Goal: Task Accomplishment & Management: Use online tool/utility

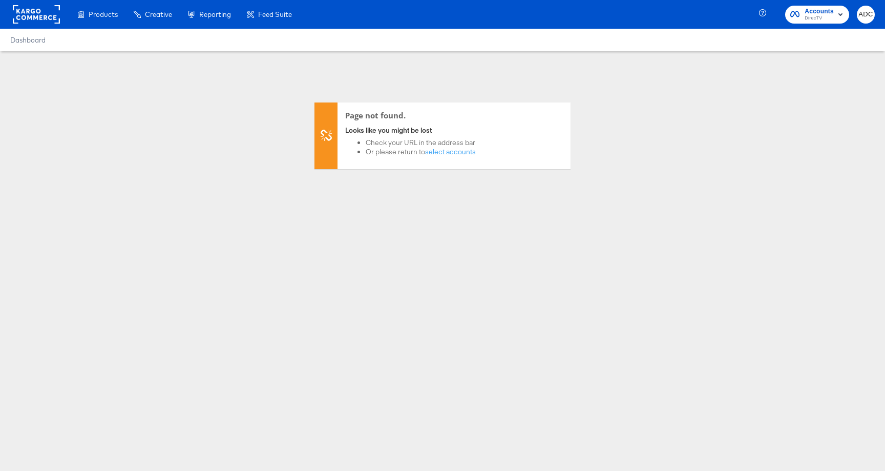
click at [37, 13] on rect at bounding box center [36, 14] width 47 height 18
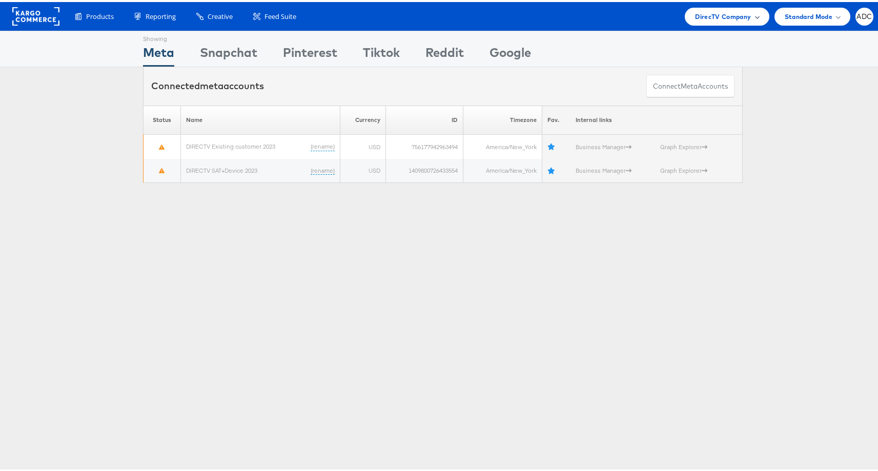
click at [684, 12] on div "DirecTV Company" at bounding box center [726, 15] width 84 height 18
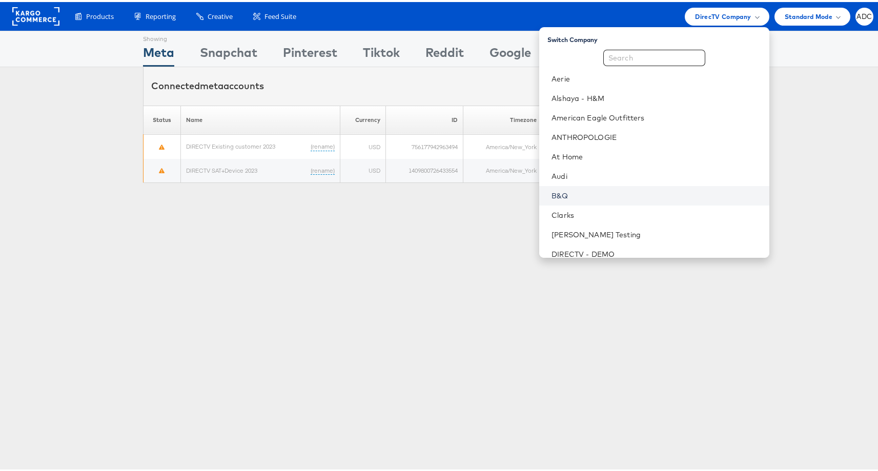
click at [623, 190] on link "B&Q" at bounding box center [655, 194] width 209 height 10
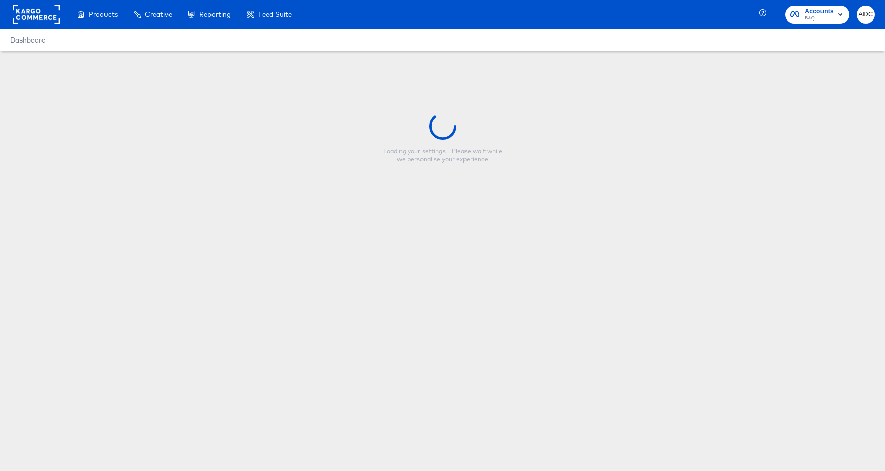
type input "Skyscraper-Overlay-Full Price"
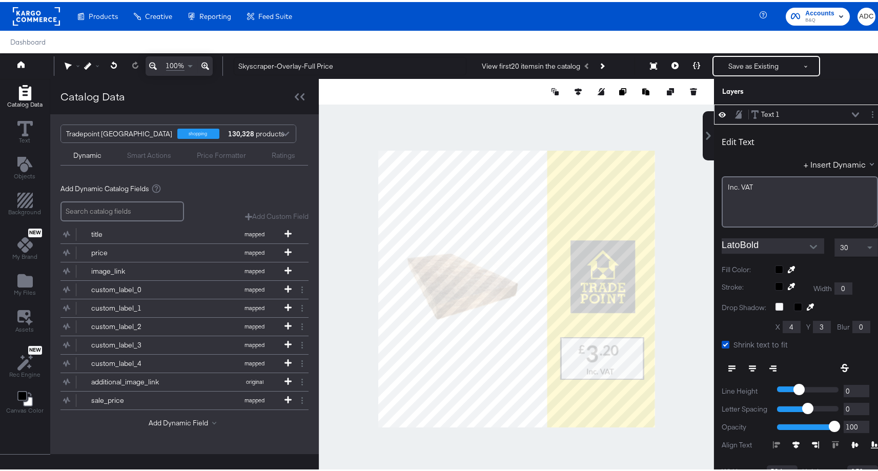
scroll to position [3, 0]
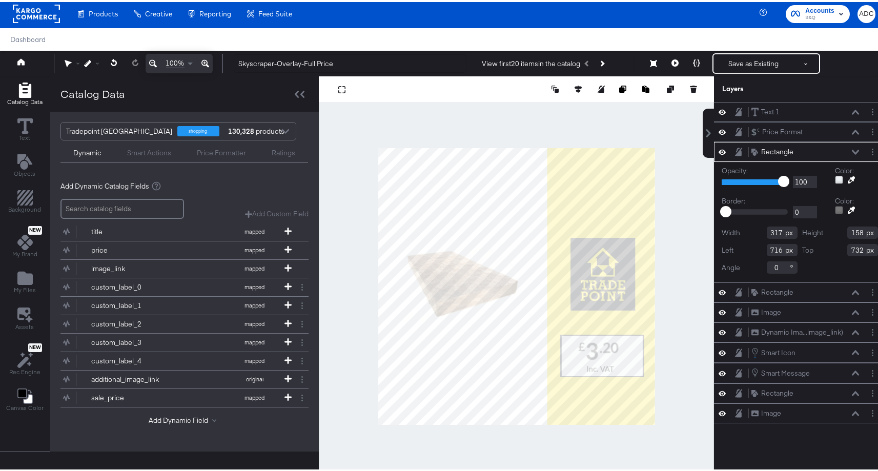
click at [835, 178] on div at bounding box center [839, 178] width 8 height 8
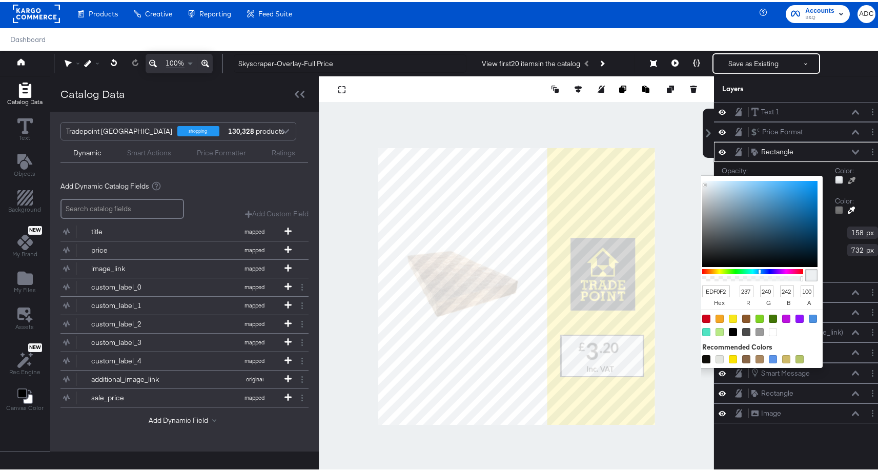
click at [707, 292] on input "EDF0F2" at bounding box center [716, 289] width 28 height 12
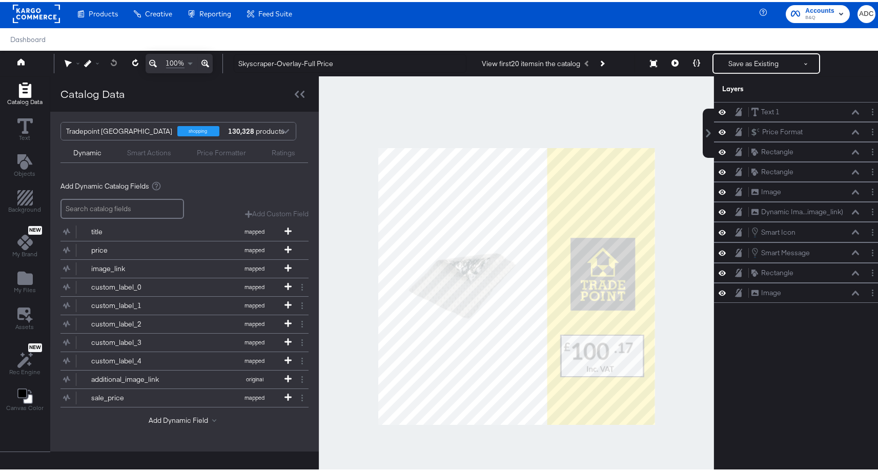
click at [675, 332] on div at bounding box center [516, 284] width 395 height 420
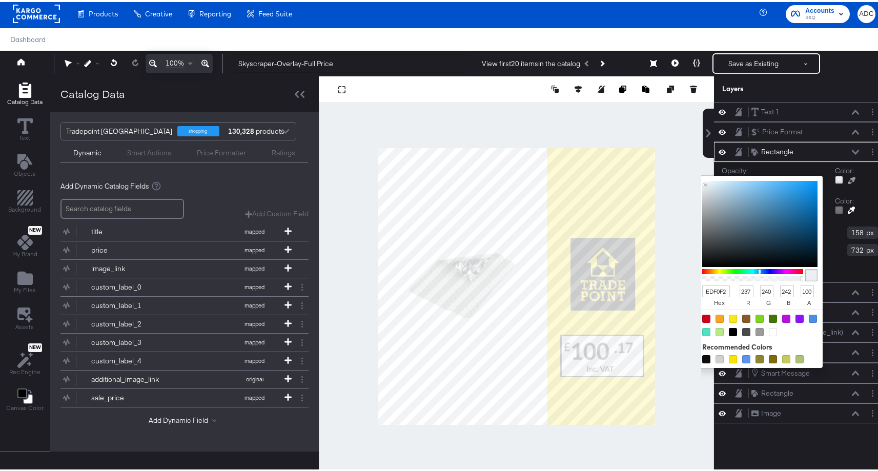
click at [835, 178] on div at bounding box center [839, 178] width 8 height 8
click at [706, 292] on input "EDF0F2" at bounding box center [716, 289] width 28 height 12
click at [824, 247] on div "Top 732" at bounding box center [840, 248] width 76 height 12
click at [835, 178] on div at bounding box center [839, 178] width 8 height 8
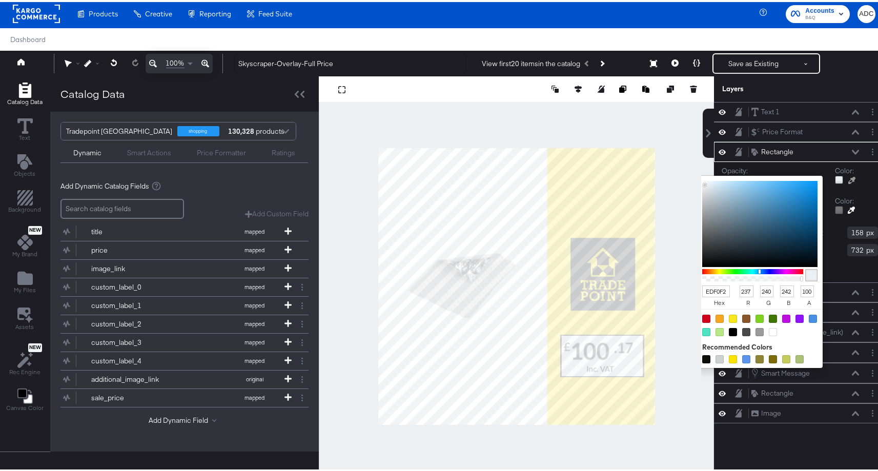
click at [712, 291] on input "EDF0F2" at bounding box center [716, 289] width 28 height 12
click at [768, 329] on div at bounding box center [772, 330] width 8 height 8
type input "FFFFFF"
type input "255"
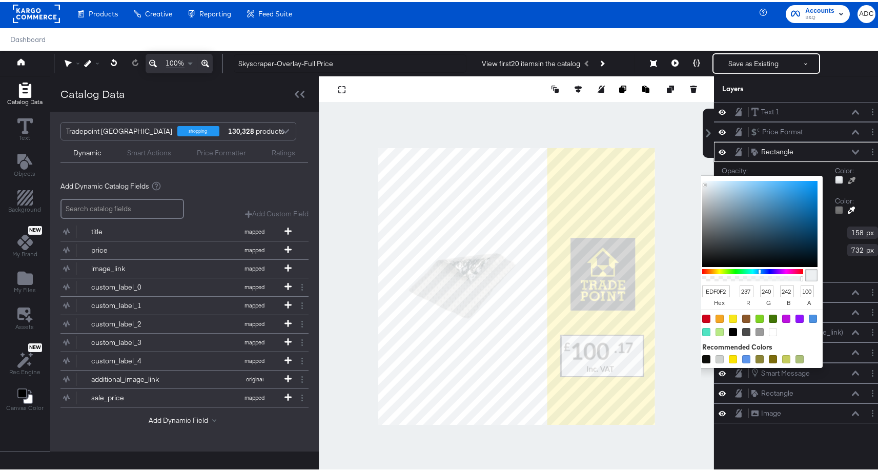
type input "255"
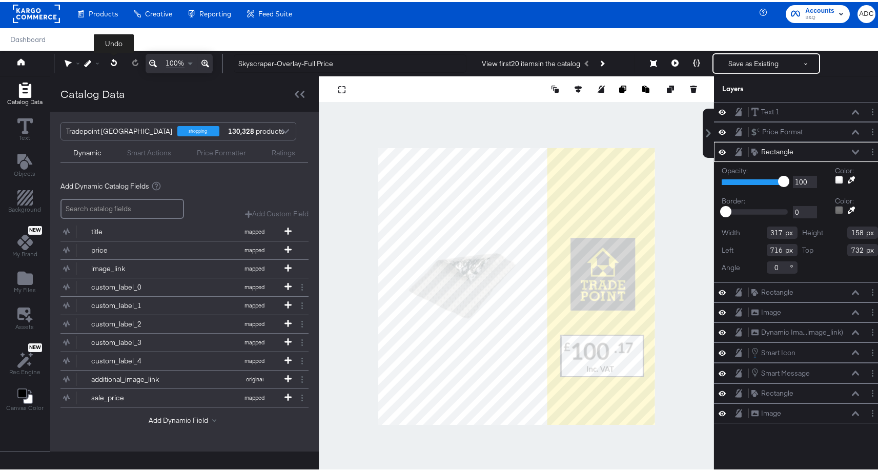
click at [115, 60] on icon at bounding box center [114, 60] width 7 height 7
click at [835, 177] on div at bounding box center [839, 178] width 8 height 8
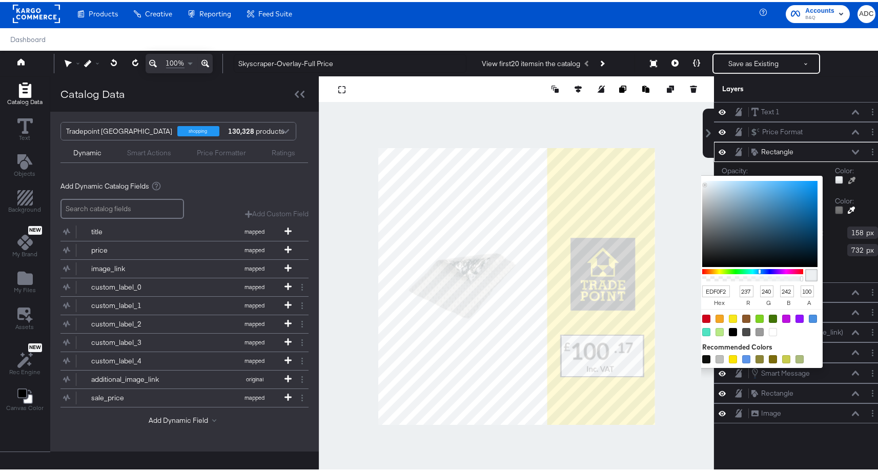
click at [702, 291] on input "EDF0F2" at bounding box center [716, 289] width 28 height 12
click at [801, 289] on input "100" at bounding box center [807, 289] width 14 height 12
type input "100"
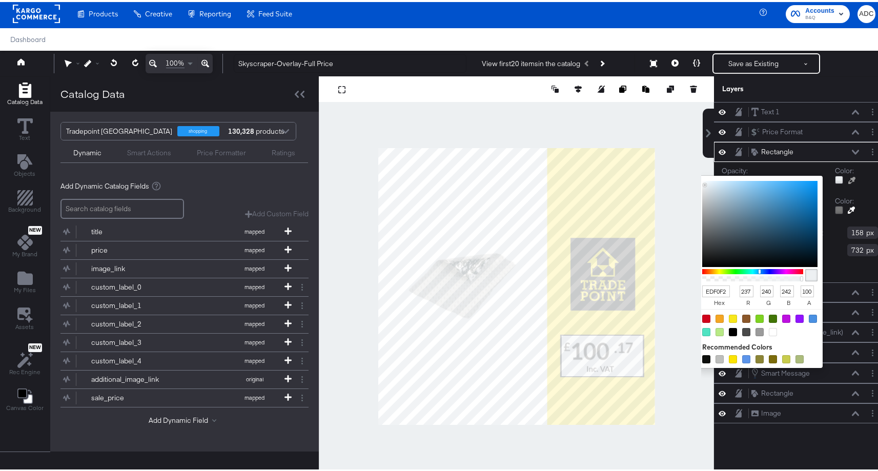
click at [706, 288] on input "EDF0F2" at bounding box center [716, 289] width 28 height 12
click at [800, 289] on input "100" at bounding box center [807, 289] width 14 height 12
type input "100"
click at [710, 289] on input "EDF0F2" at bounding box center [716, 289] width 28 height 12
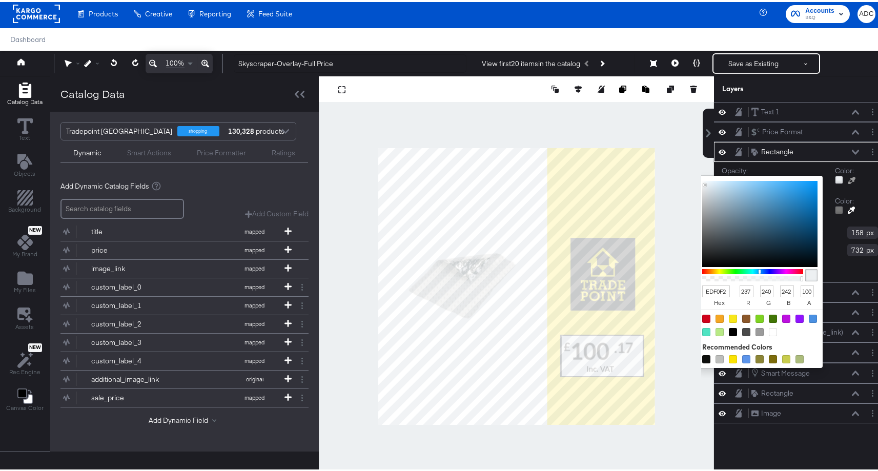
click at [710, 289] on input "EDF0F2" at bounding box center [716, 289] width 28 height 12
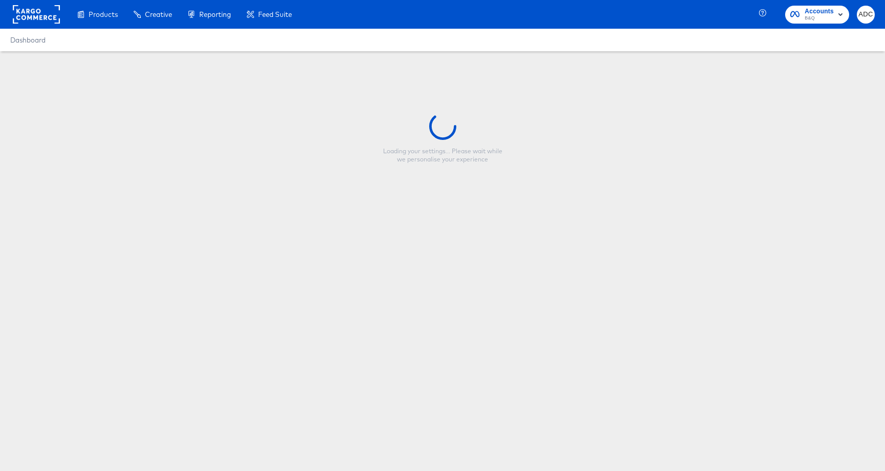
type input "Skyscraper-Overlay-Full Price"
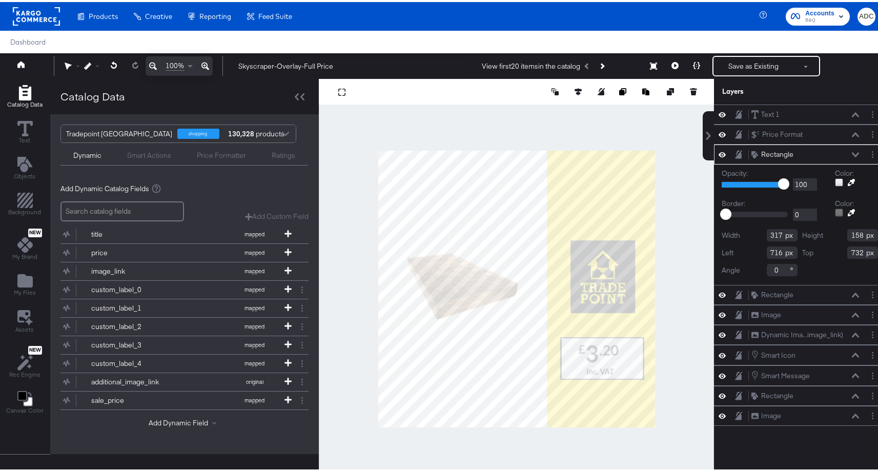
click at [835, 179] on div at bounding box center [839, 180] width 8 height 8
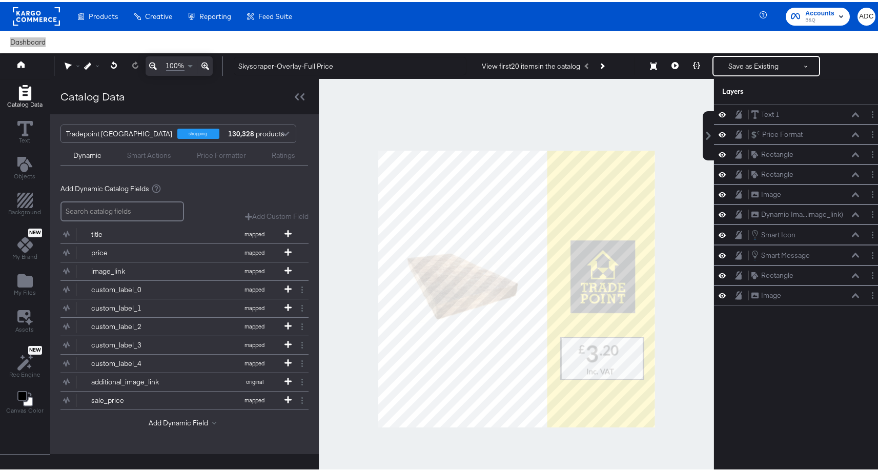
drag, startPoint x: 34, startPoint y: 38, endPoint x: 70, endPoint y: 2, distance: 50.4
click at [0, 0] on div "Products Creative Reporting Feed Suite Accounts B&Q ADC Dashboard" at bounding box center [442, 25] width 885 height 51
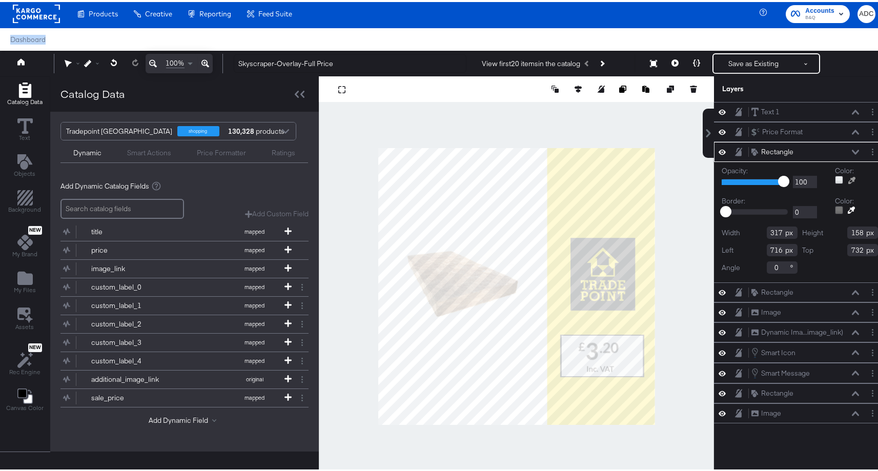
click at [848, 178] on icon at bounding box center [851, 178] width 7 height 7
click at [622, 252] on div at bounding box center [516, 284] width 394 height 420
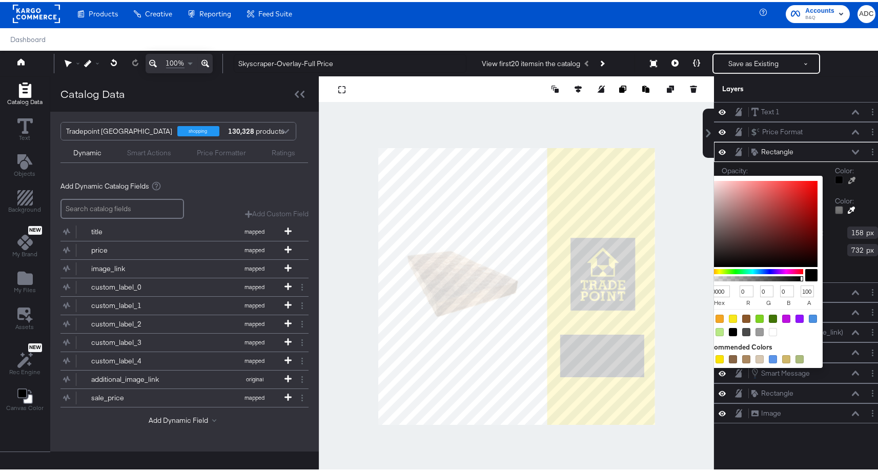
click at [835, 178] on div at bounding box center [839, 178] width 8 height 8
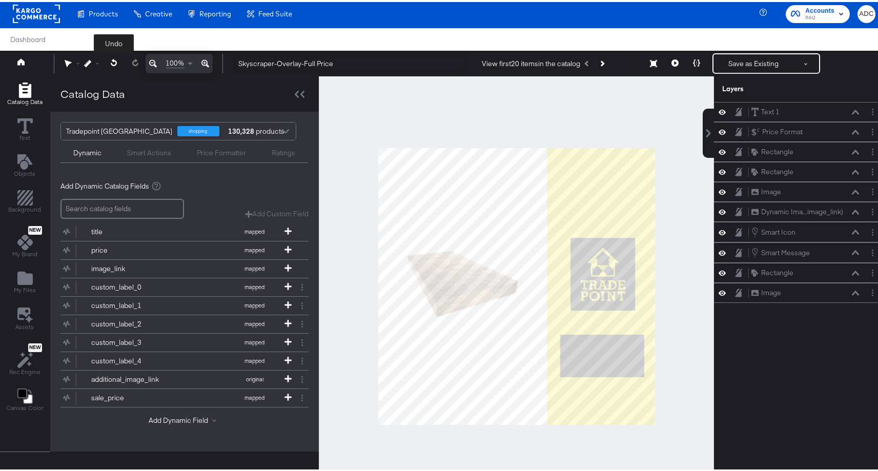
click at [118, 59] on button at bounding box center [113, 61] width 21 height 18
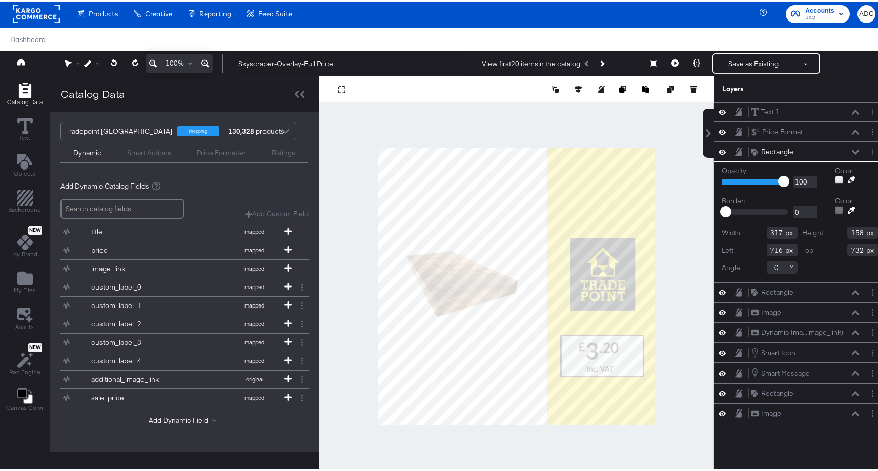
click at [847, 178] on icon at bounding box center [850, 177] width 7 height 7
click at [642, 255] on div at bounding box center [516, 284] width 394 height 420
click at [664, 57] on button at bounding box center [675, 61] width 22 height 20
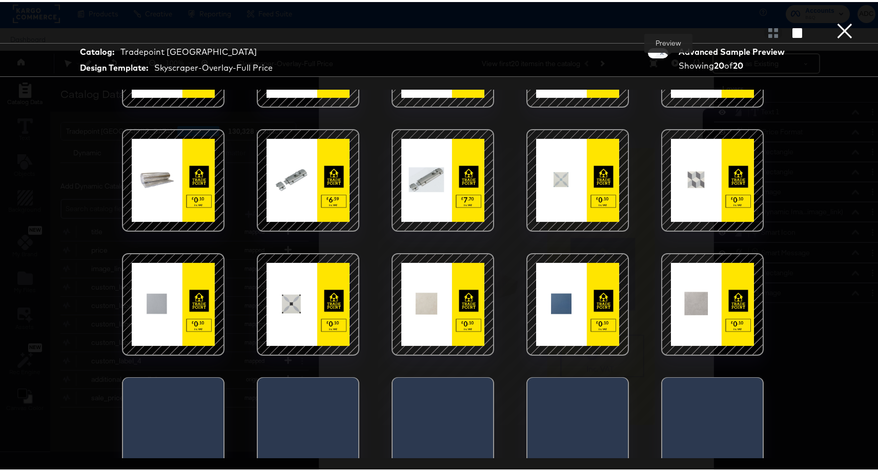
scroll to position [114, 0]
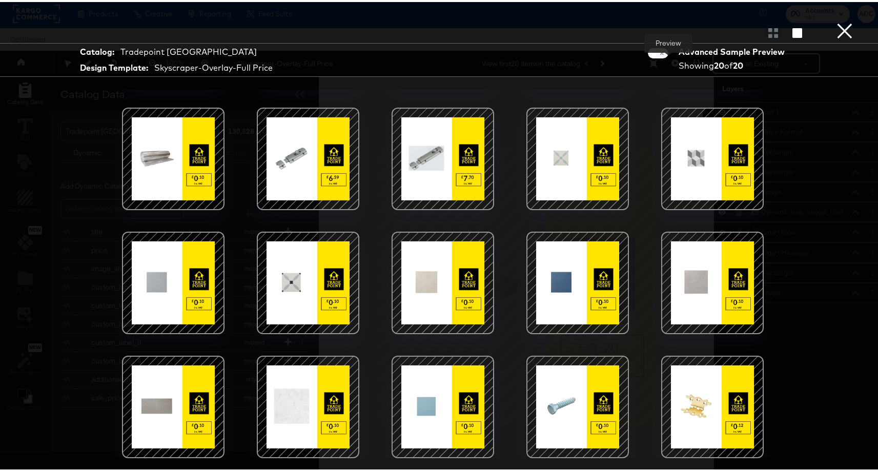
click at [839, 20] on button "×" at bounding box center [844, 10] width 20 height 20
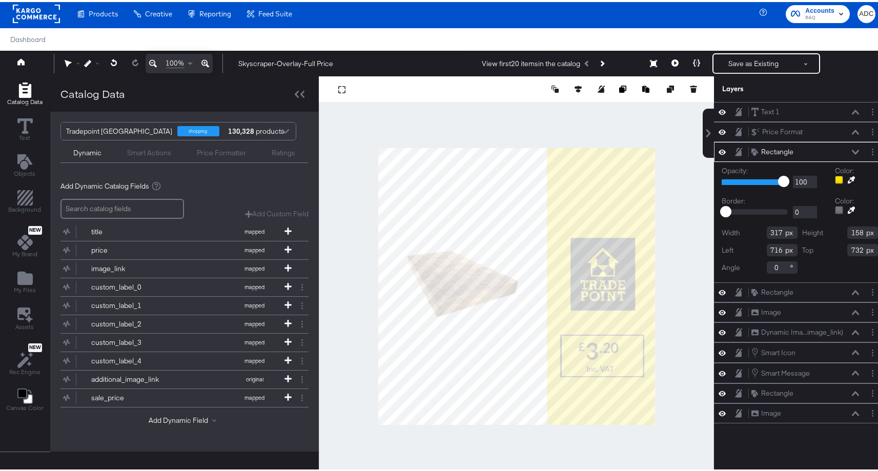
click at [835, 178] on div at bounding box center [839, 178] width 8 height 8
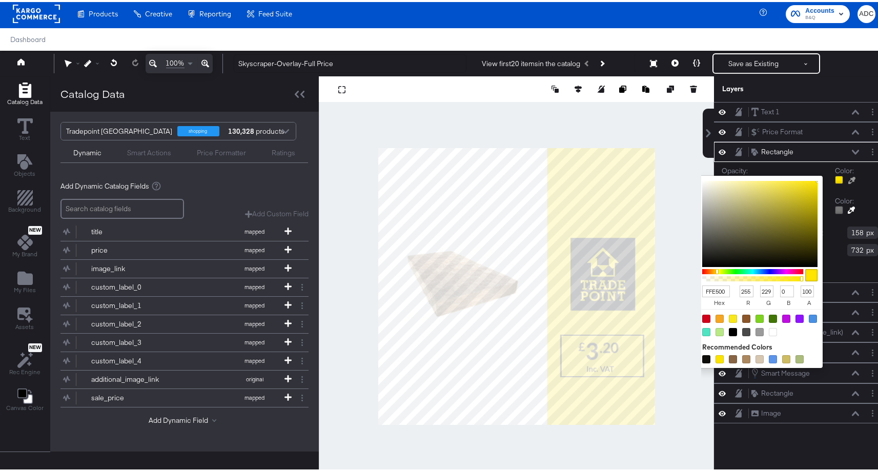
click at [848, 178] on icon at bounding box center [851, 178] width 7 height 7
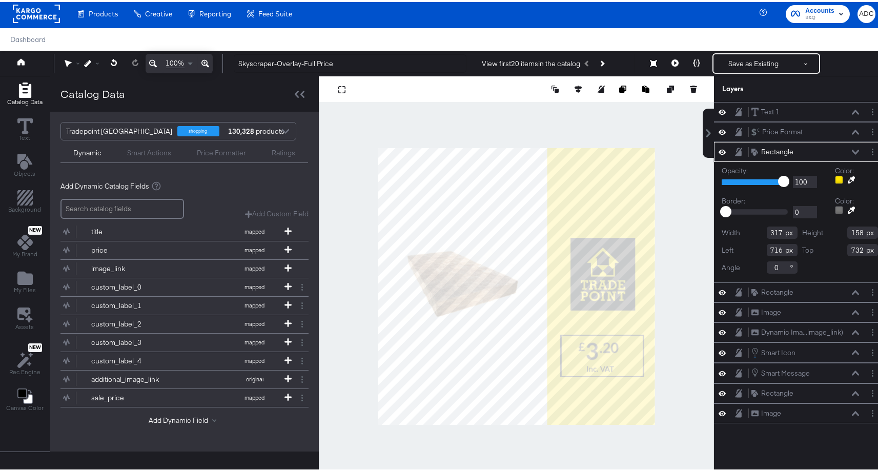
click at [847, 179] on icon at bounding box center [850, 177] width 7 height 7
click at [506, 442] on div at bounding box center [516, 284] width 394 height 420
click at [671, 58] on icon at bounding box center [674, 60] width 7 height 7
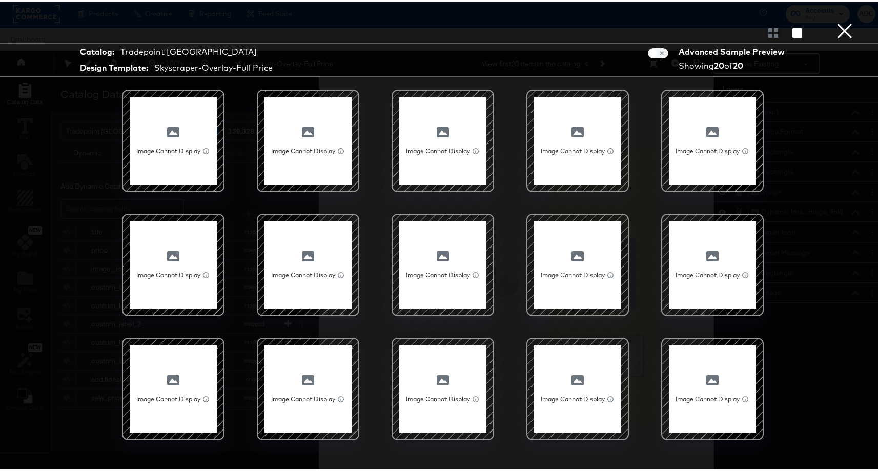
click at [838, 20] on button "×" at bounding box center [844, 10] width 20 height 20
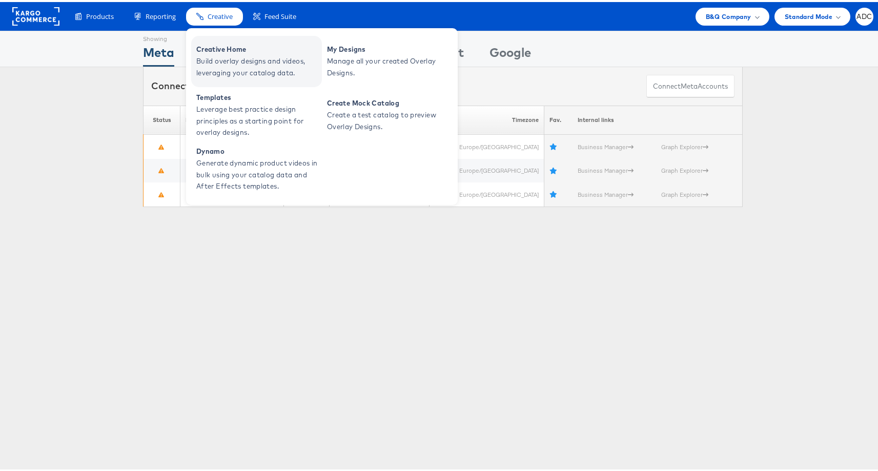
click at [219, 61] on span "Build overlay designs and videos, leveraging your catalog data." at bounding box center [257, 65] width 123 height 24
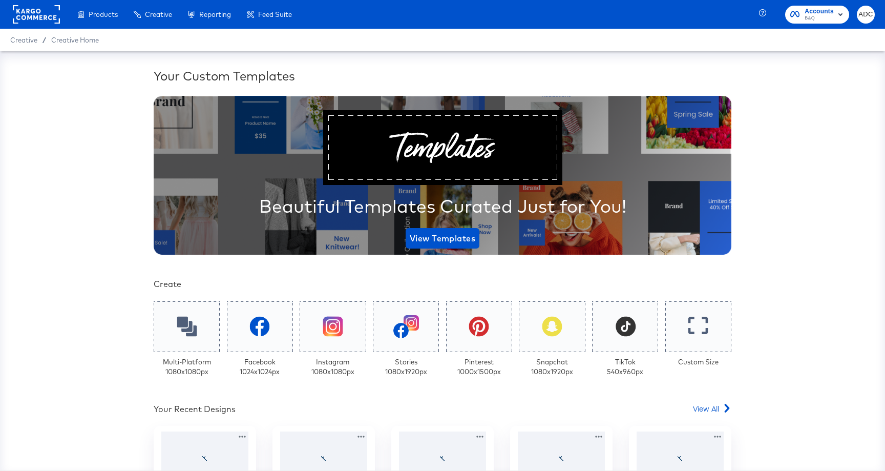
scroll to position [169, 0]
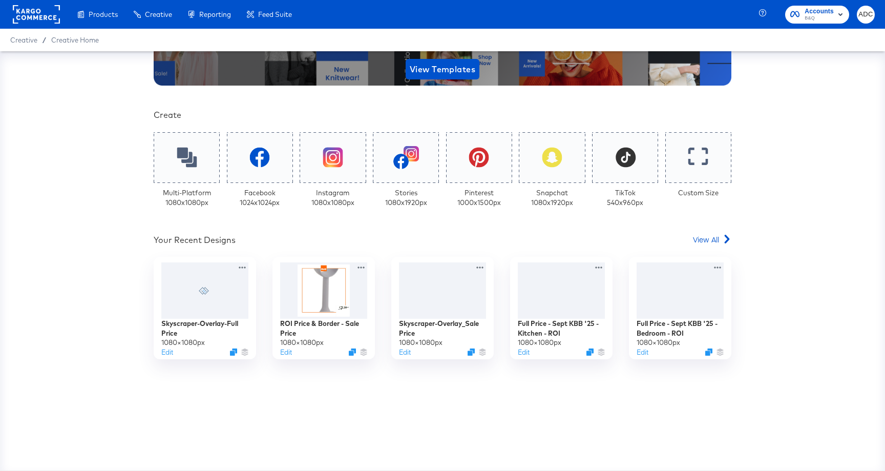
click at [120, 358] on div "Your Custom Templates Beautiful Templates Curated Just for You! View Templates …" at bounding box center [442, 260] width 885 height 419
click at [35, 17] on rect at bounding box center [36, 14] width 47 height 18
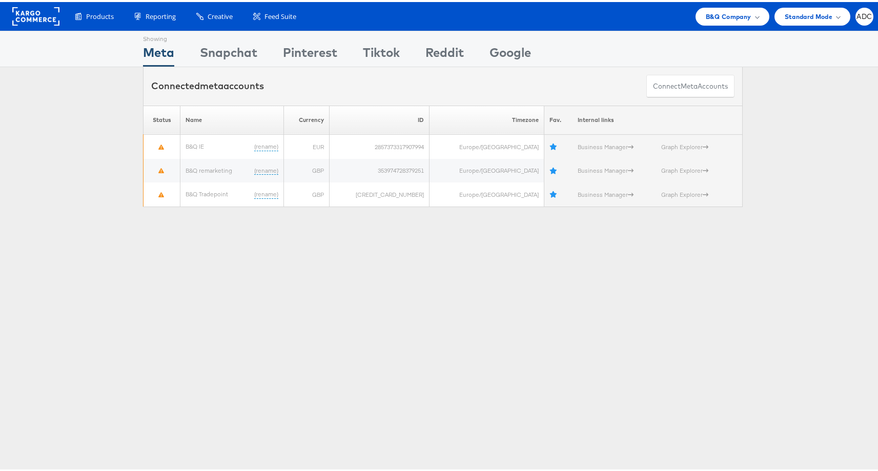
click at [865, 7] on div "Products Product Catalogs Enhance Your Product Catalog, Map Them to Publishers,…" at bounding box center [442, 14] width 885 height 29
click at [863, 9] on div "ADC" at bounding box center [864, 15] width 18 height 18
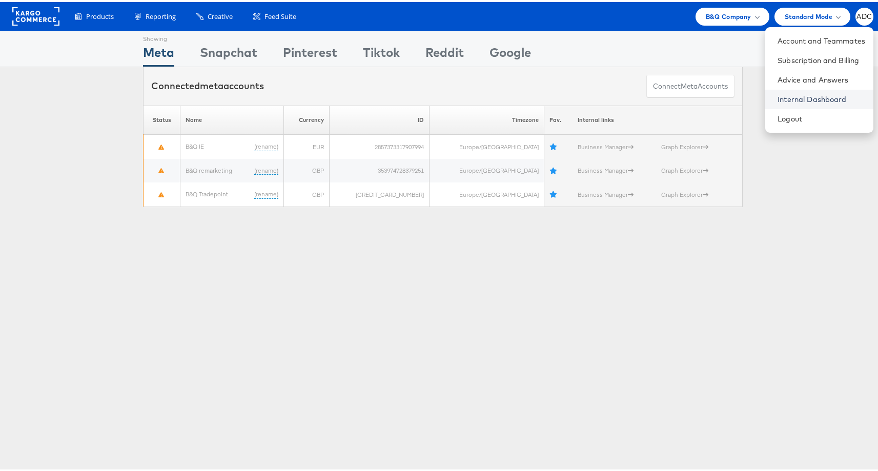
click at [794, 100] on link "Internal Dashboard" at bounding box center [821, 97] width 88 height 10
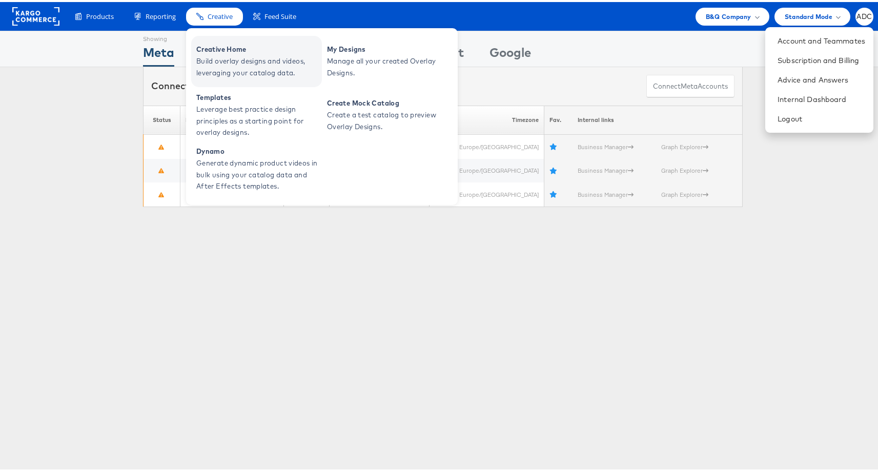
click at [219, 62] on span "Build overlay designs and videos, leveraging your catalog data." at bounding box center [257, 65] width 123 height 24
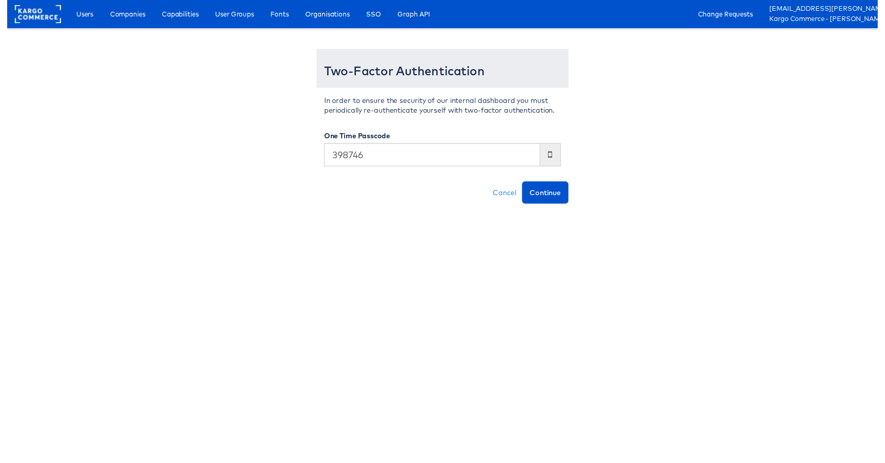
type input "398746"
click at [524, 184] on button "Continue" at bounding box center [547, 195] width 47 height 23
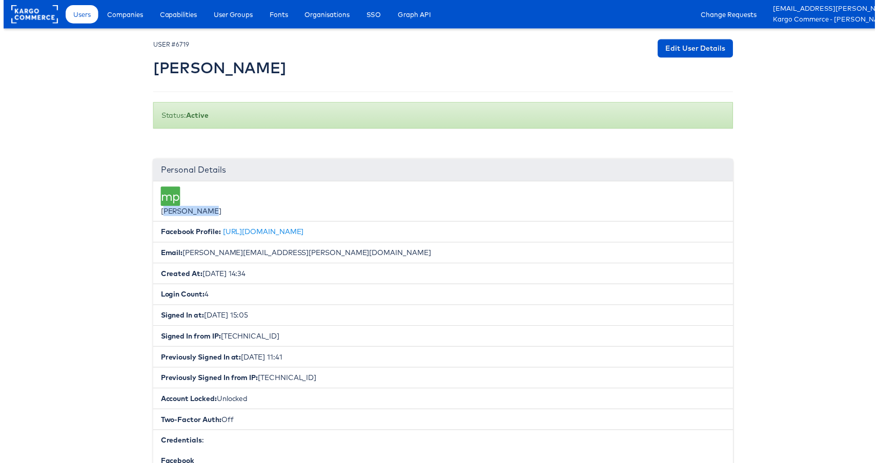
drag, startPoint x: 200, startPoint y: 215, endPoint x: 129, endPoint y: 216, distance: 70.7
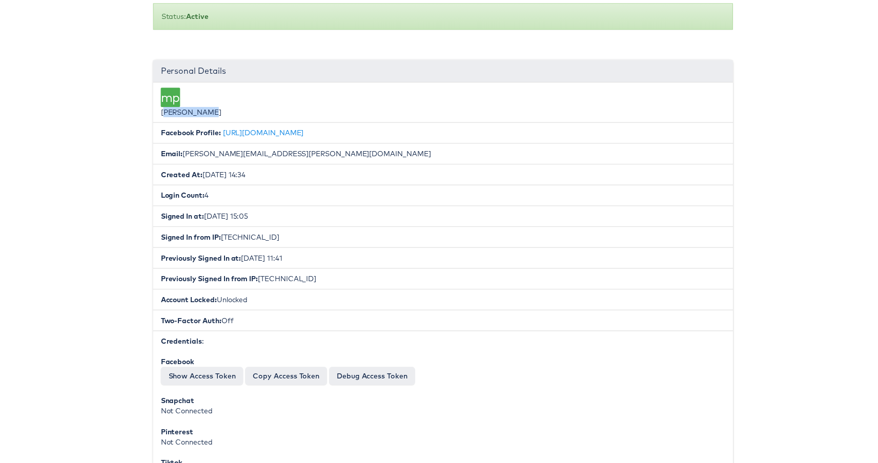
scroll to position [98, 0]
click at [299, 133] on link "https://www.facebook.com/122176523324310938" at bounding box center [261, 135] width 81 height 9
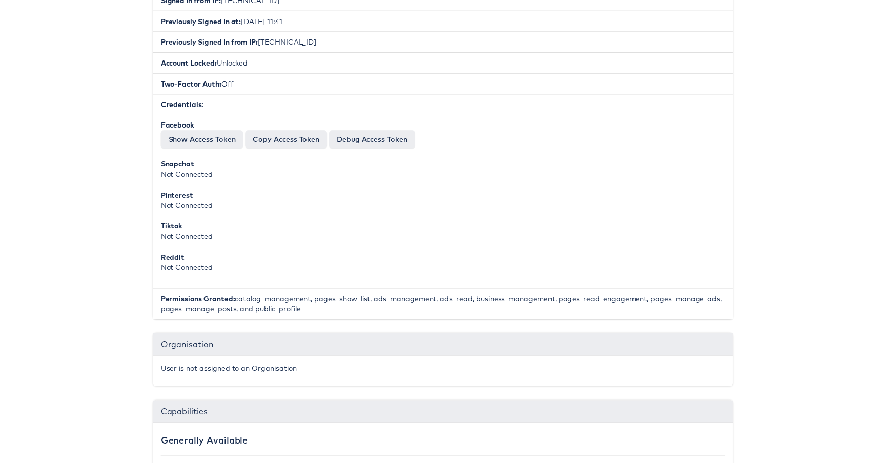
scroll to position [0, 0]
